Goal: Complete Application Form: Complete application form

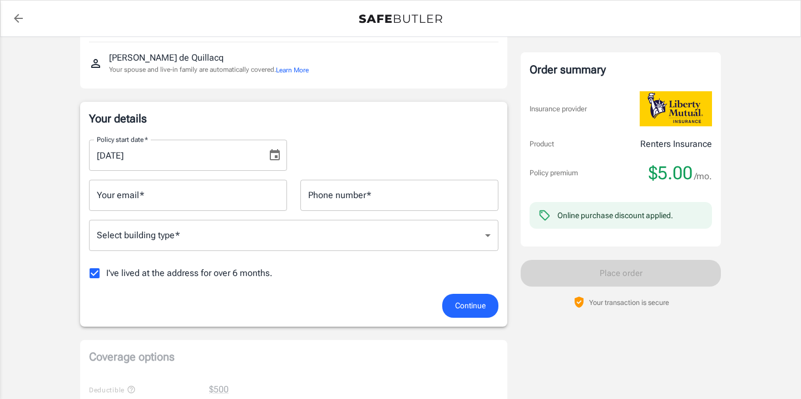
scroll to position [106, 0]
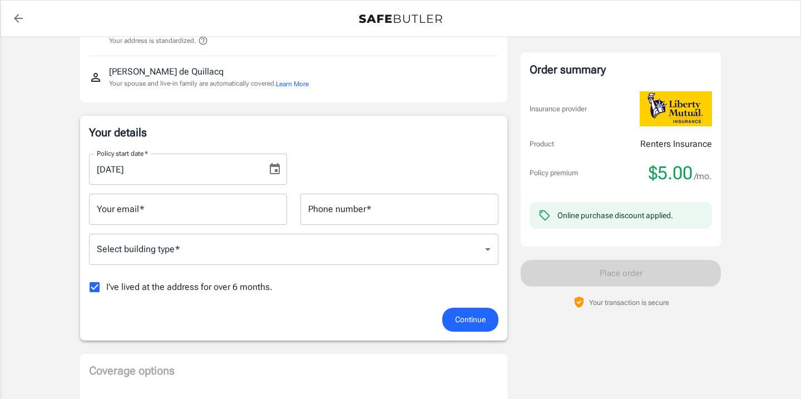
click at [275, 167] on icon "Choose date, selected date is Aug 30, 2025" at bounding box center [274, 168] width 13 height 13
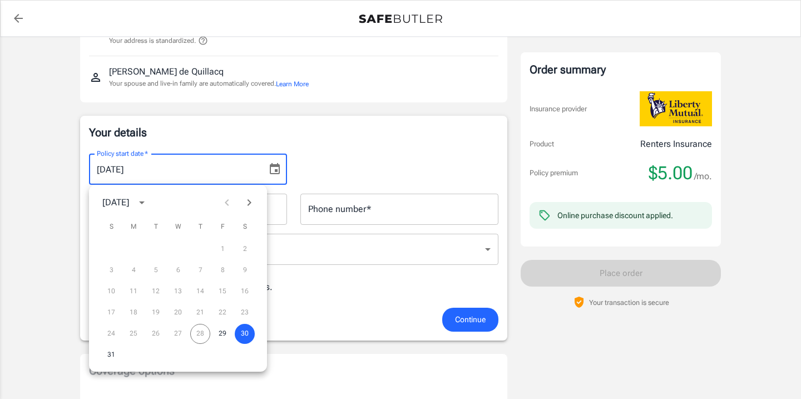
click at [359, 142] on div "Your details Policy start date   * [DATE] Policy start date   * Your email   * …" at bounding box center [293, 228] width 409 height 207
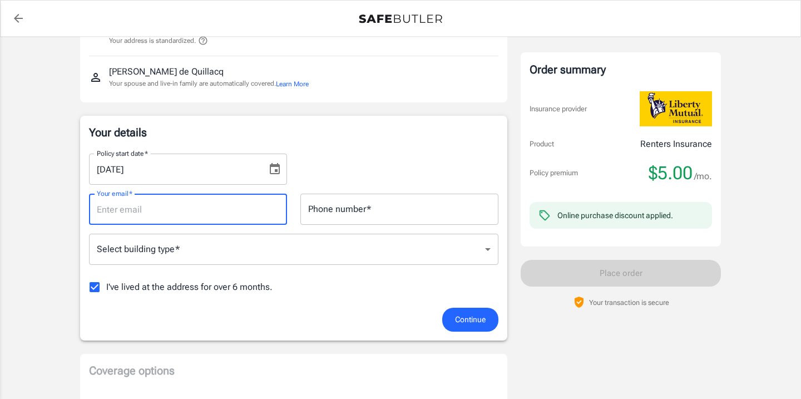
click at [229, 202] on input "Your email   *" at bounding box center [188, 209] width 198 height 31
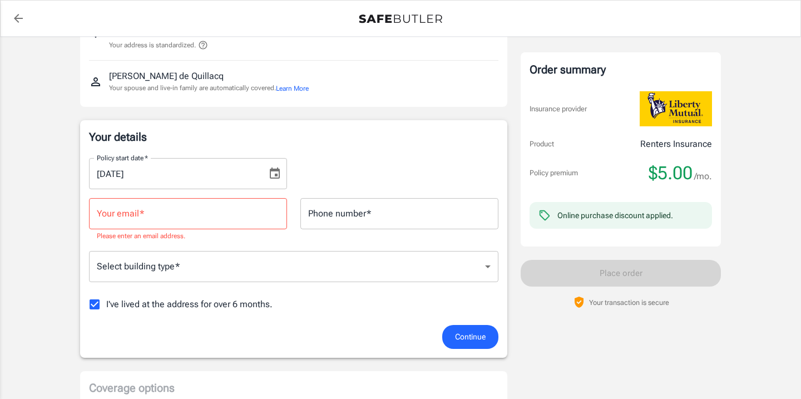
scroll to position [143, 0]
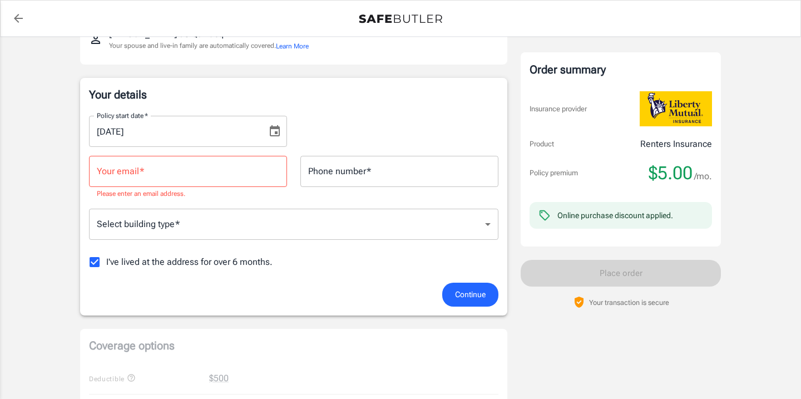
click at [202, 175] on input "Your email   *" at bounding box center [188, 171] width 198 height 31
type input "[EMAIL_ADDRESS][DOMAIN_NAME]"
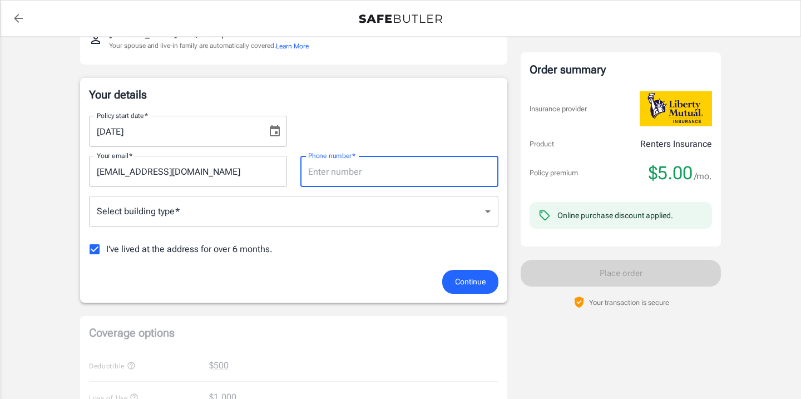
click at [340, 177] on input "Phone number   *" at bounding box center [399, 171] width 198 height 31
type input "2024564567"
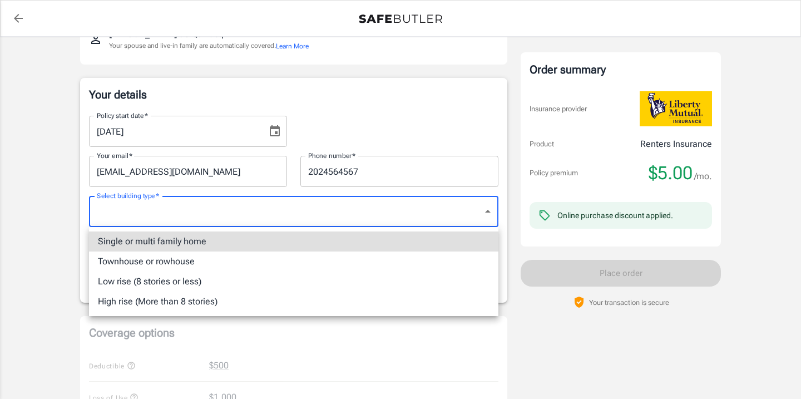
click at [317, 209] on body "Policy premium $ 5.00 /mo Liberty Mutual Renters Insurance [STREET_ADDRESS][US_…" at bounding box center [400, 383] width 801 height 1052
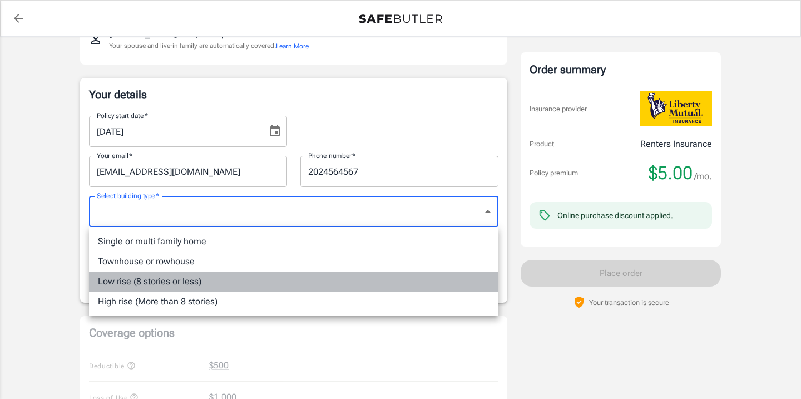
click at [302, 286] on li "Low rise (8 stories or less)" at bounding box center [293, 281] width 409 height 20
type input "lowrise"
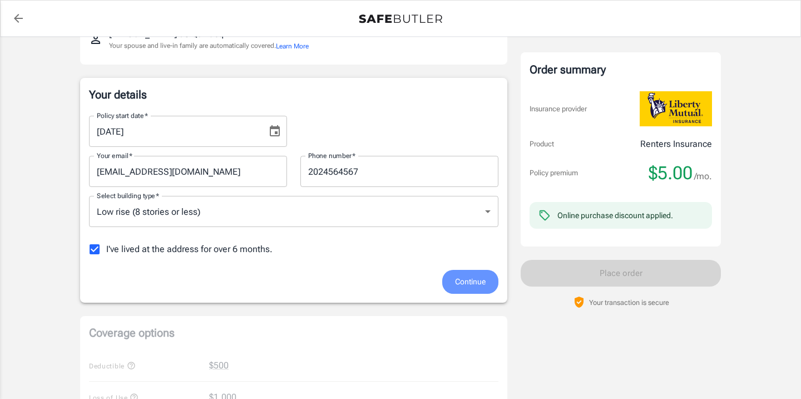
click at [471, 281] on span "Continue" at bounding box center [470, 282] width 31 height 14
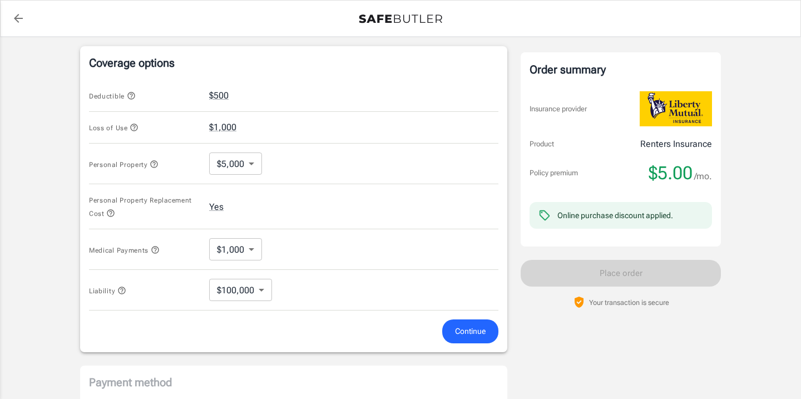
scroll to position [429, 0]
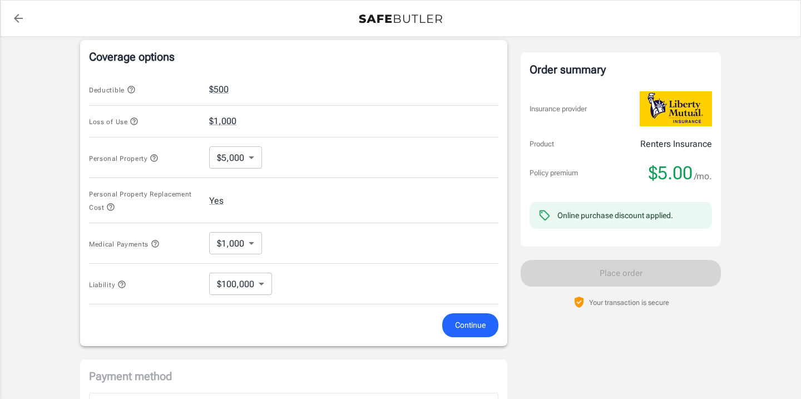
click at [234, 148] on body "Policy premium $ 5.00 /mo Liberty Mutual Renters Insurance [STREET_ADDRESS][US_…" at bounding box center [400, 102] width 801 height 1062
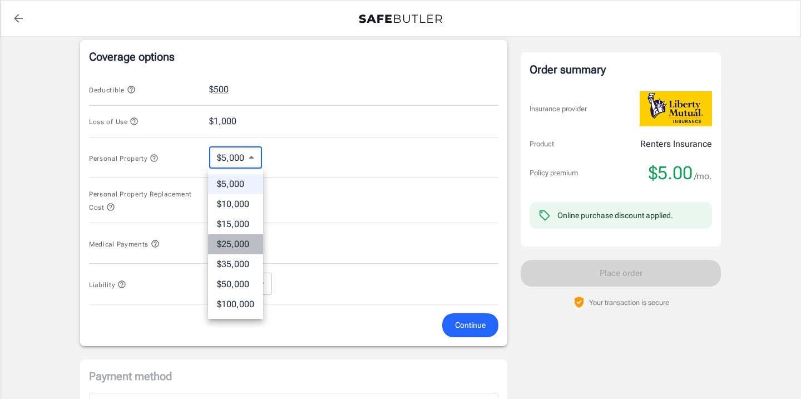
click at [242, 240] on li "$25,000" at bounding box center [235, 244] width 55 height 20
type input "25000"
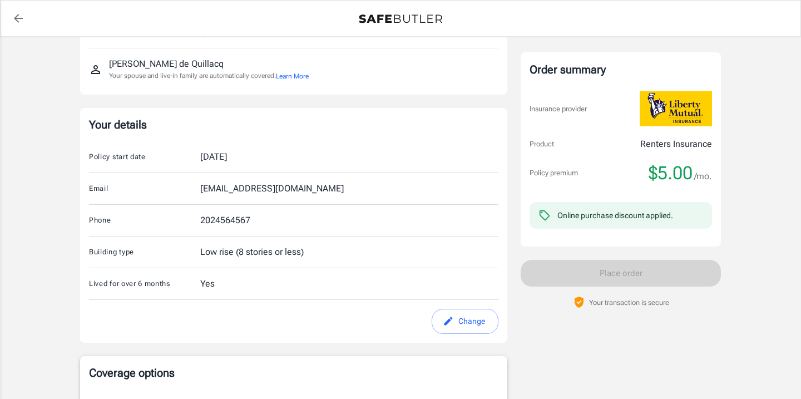
scroll to position [120, 0]
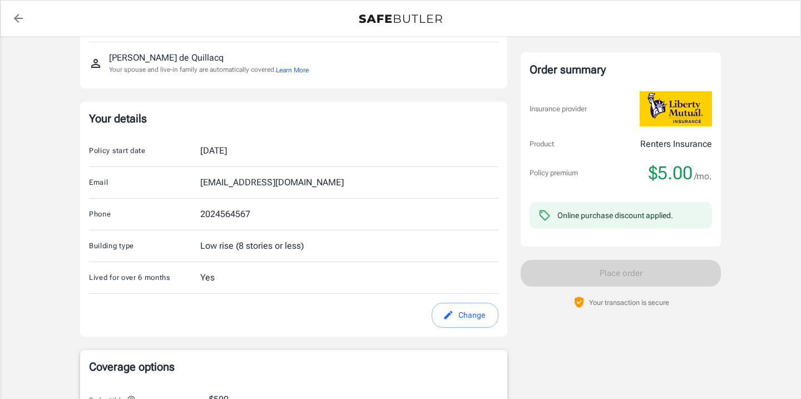
click at [473, 318] on button "Change" at bounding box center [465, 315] width 67 height 25
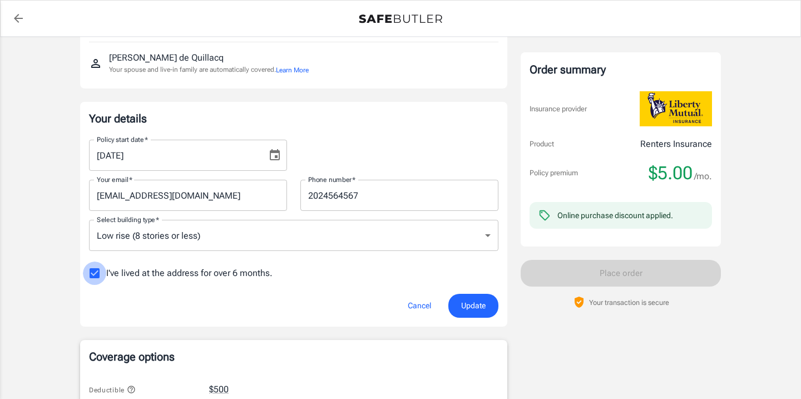
click at [98, 275] on input "I've lived at the address for over 6 months." at bounding box center [94, 272] width 23 height 23
checkbox input "false"
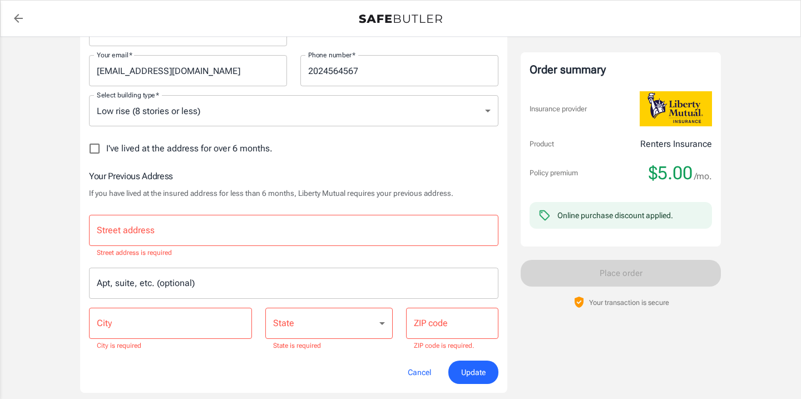
scroll to position [260, 0]
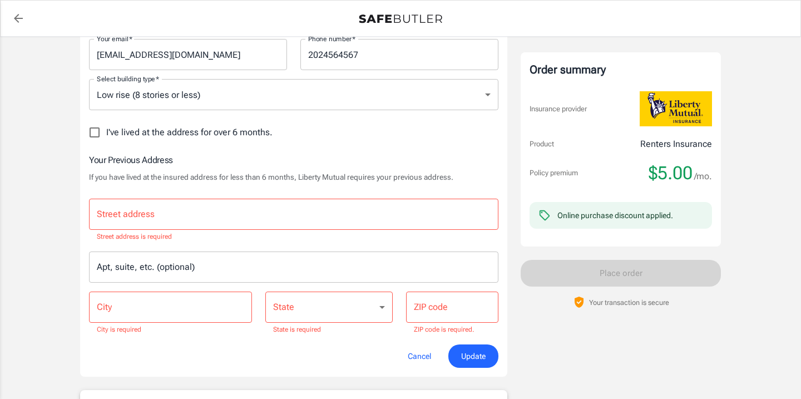
click at [247, 214] on input "Street address" at bounding box center [293, 214] width 399 height 21
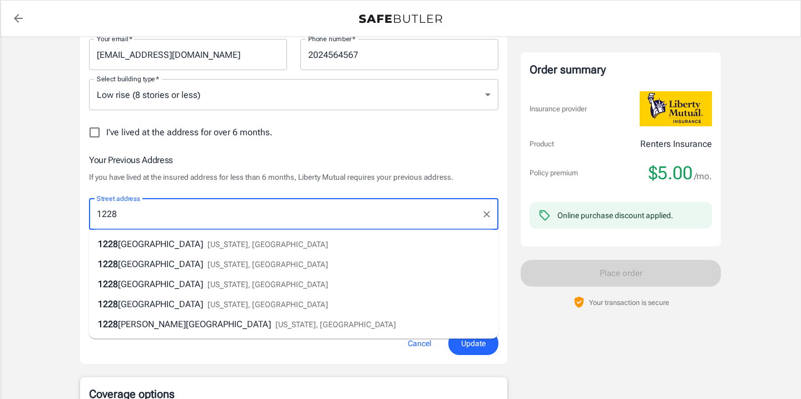
type input "[STREET_ADDRESS]"
type input "[US_STATE]"
type input "20010"
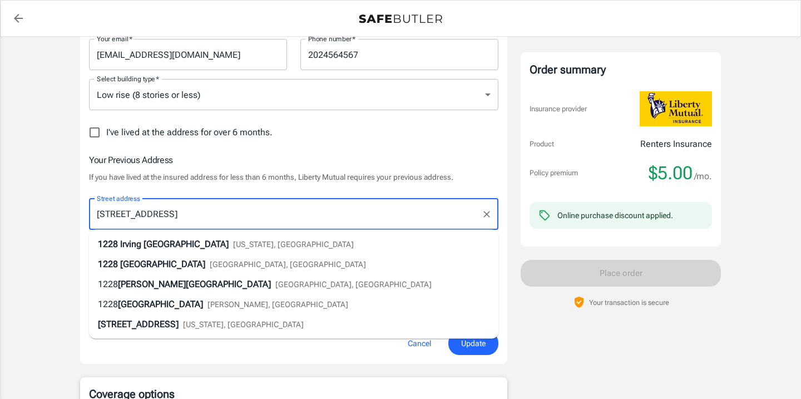
click at [67, 222] on div "Liberty Mutual Renters Insurance [STREET_ADDRESS][US_STATE] Your address is sta…" at bounding box center [400, 333] width 667 height 1115
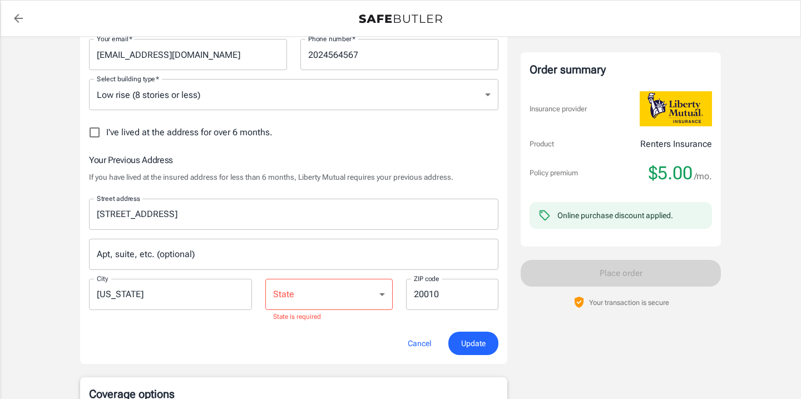
click at [368, 291] on select "[US_STATE] [US_STATE] [US_STATE] [US_STATE] [US_STATE] [US_STATE] [US_STATE] [U…" at bounding box center [328, 294] width 127 height 31
select select "DC"
click at [265, 279] on select "[US_STATE] [US_STATE] [US_STATE] [US_STATE] [US_STATE] [US_STATE] [US_STATE] [U…" at bounding box center [328, 294] width 127 height 31
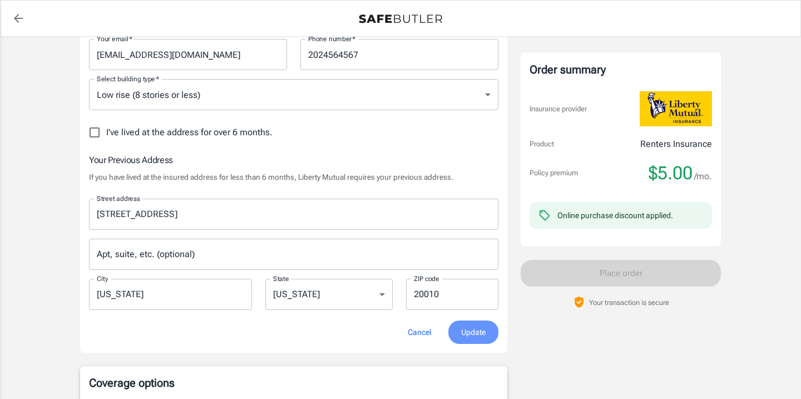
click at [477, 338] on span "Update" at bounding box center [473, 332] width 24 height 14
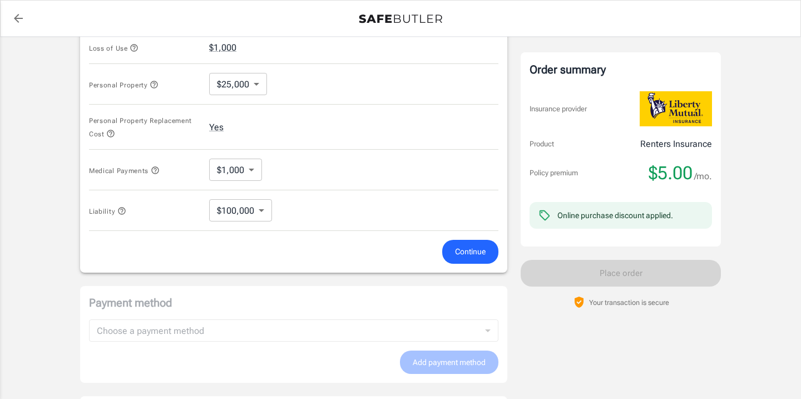
scroll to position [541, 0]
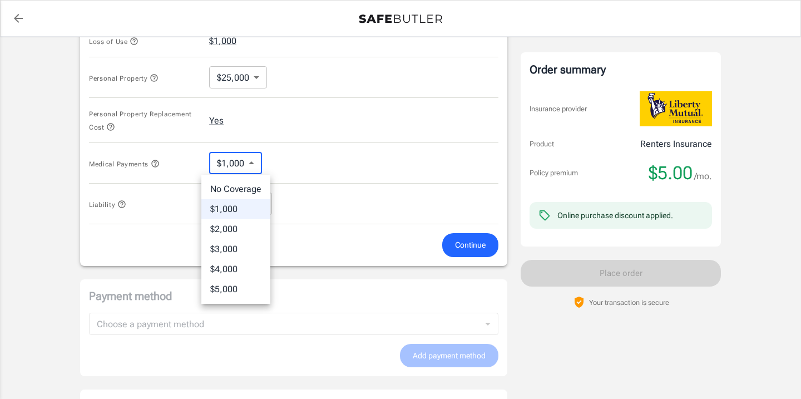
click at [231, 162] on body "Policy premium $ 5.00 /mo Liberty Mutual Renters Insurance [STREET_ADDRESS][US_…" at bounding box center [400, 5] width 801 height 1093
click at [228, 187] on li "No Coverage" at bounding box center [235, 189] width 69 height 20
type input "No Coverage"
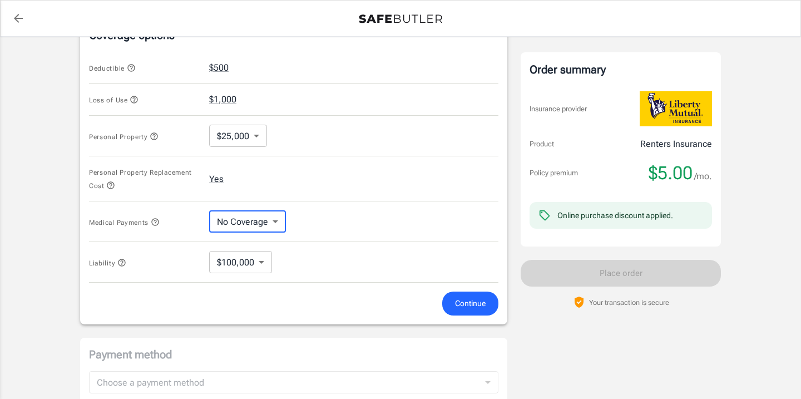
scroll to position [484, 0]
click at [218, 67] on button "$500" at bounding box center [218, 66] width 19 height 13
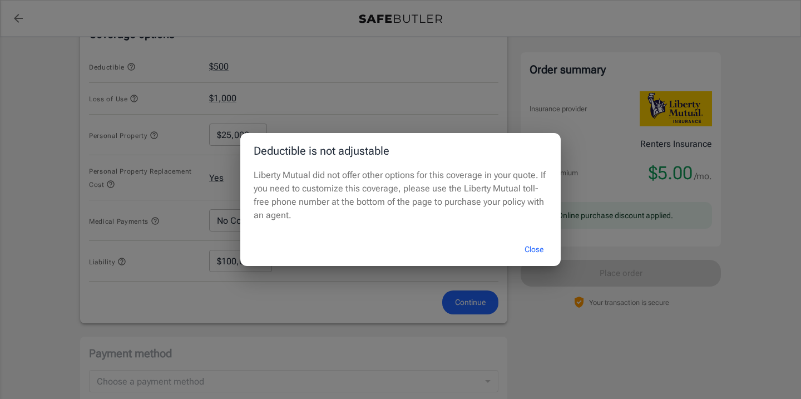
click at [321, 83] on div "Deductible is not adjustable Liberty Mutual did not offer other options for thi…" at bounding box center [400, 199] width 801 height 399
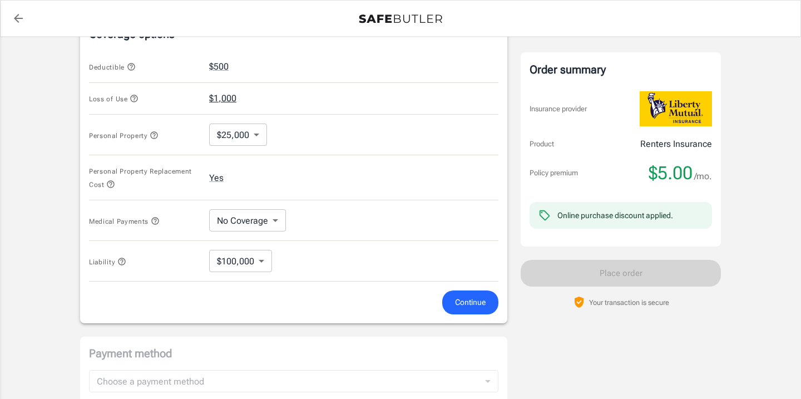
click at [228, 97] on button "$1,000" at bounding box center [222, 98] width 27 height 13
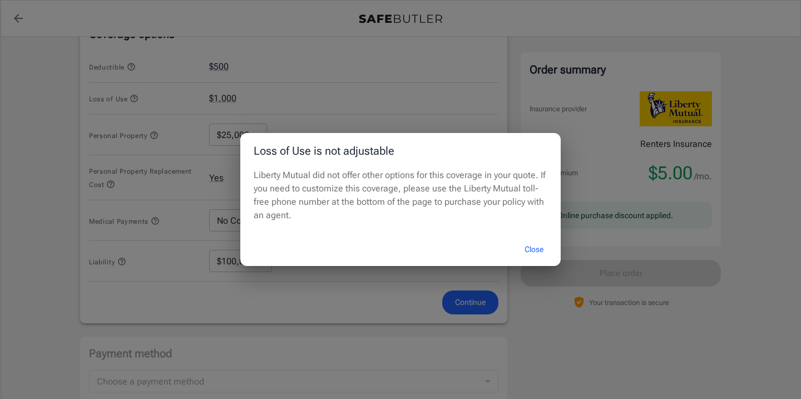
click at [350, 95] on div "Loss of Use is not adjustable Liberty Mutual did not offer other options for th…" at bounding box center [400, 199] width 801 height 399
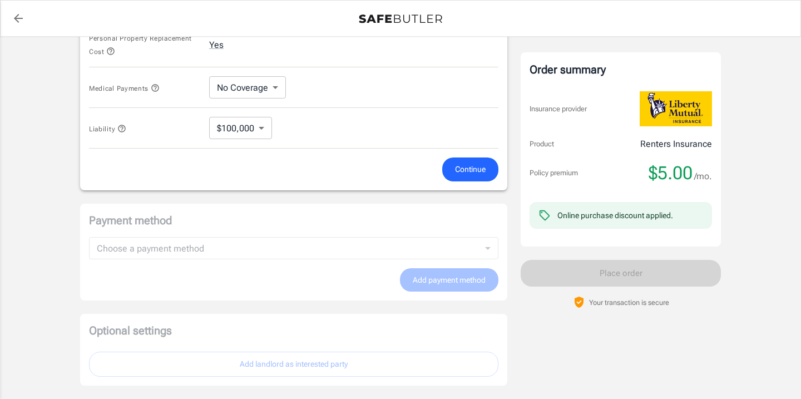
scroll to position [618, 0]
click at [452, 163] on button "Continue" at bounding box center [470, 168] width 56 height 24
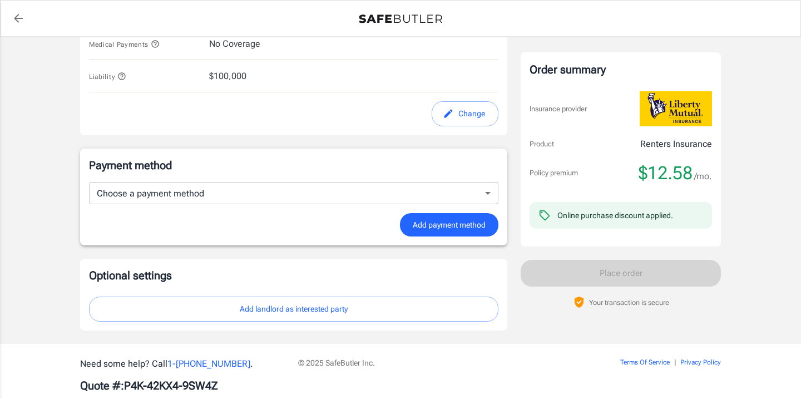
scroll to position [672, 0]
